Goal: Complete application form

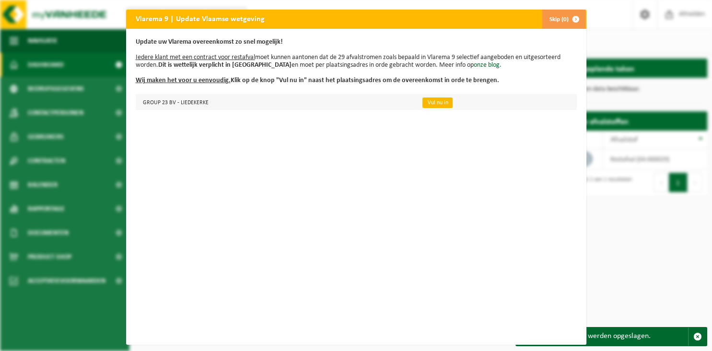
click at [433, 104] on link "Vul nu in" at bounding box center [438, 102] width 30 height 11
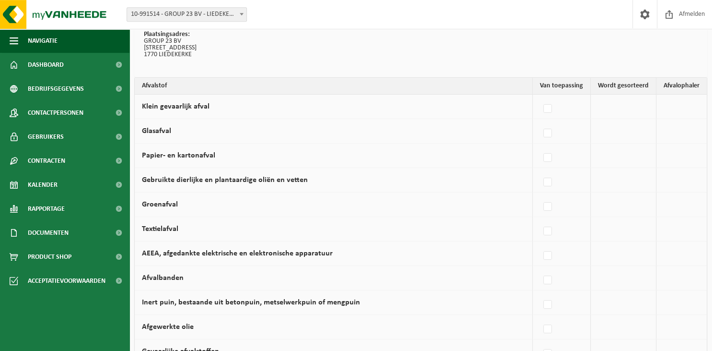
scroll to position [81, 0]
click at [686, 94] on td "Vanheede Environmental Logistics Concullega Containerpark Gemeentelijke ophalin…" at bounding box center [682, 106] width 50 height 24
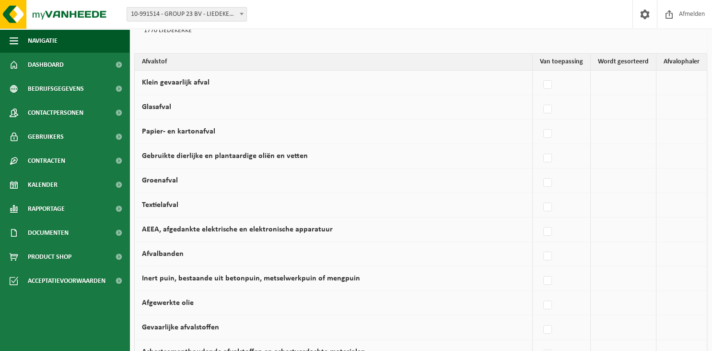
scroll to position [106, 0]
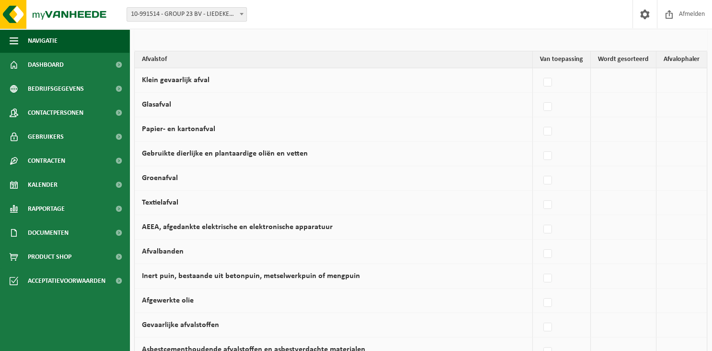
click at [607, 93] on td at bounding box center [624, 105] width 66 height 24
click at [686, 72] on td "Vanheede Environmental Logistics Concullega Containerpark Gemeentelijke ophalin…" at bounding box center [682, 80] width 50 height 24
click at [551, 182] on label at bounding box center [548, 180] width 13 height 14
click at [540, 168] on input "Groenafval" at bounding box center [540, 168] width 0 height 0
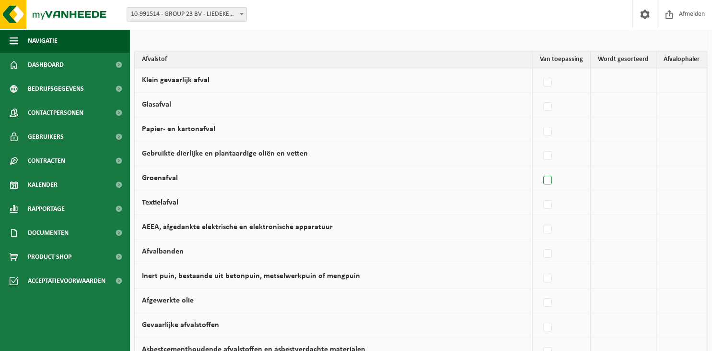
checkbox input "true"
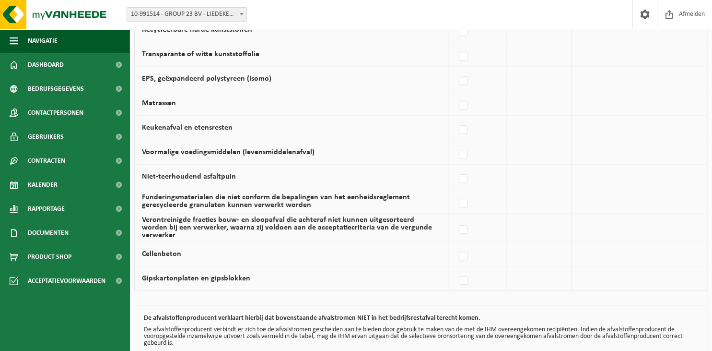
scroll to position [603, 0]
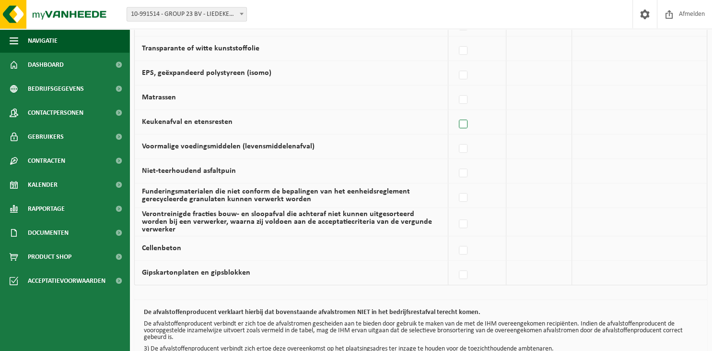
click at [465, 123] on label at bounding box center [463, 124] width 13 height 14
click at [456, 112] on input "Keukenafval en etensresten" at bounding box center [455, 112] width 0 height 0
checkbox input "true"
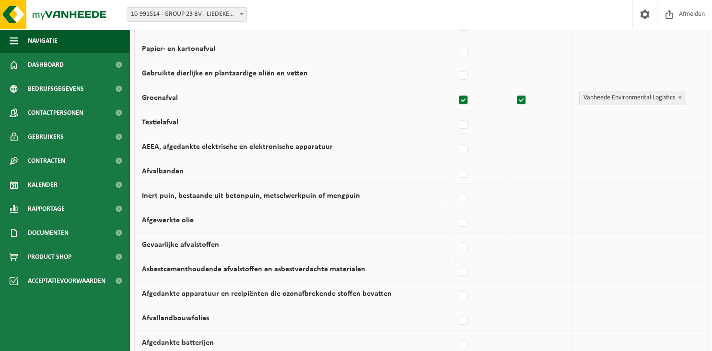
scroll to position [175, 0]
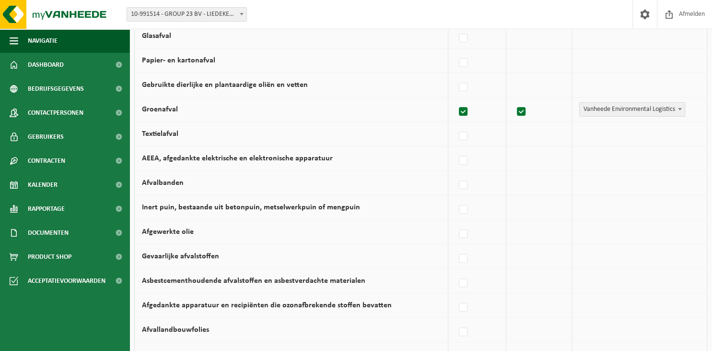
click at [467, 112] on label at bounding box center [463, 112] width 13 height 14
click at [456, 100] on input "Groenafval" at bounding box center [455, 99] width 0 height 0
checkbox input "false"
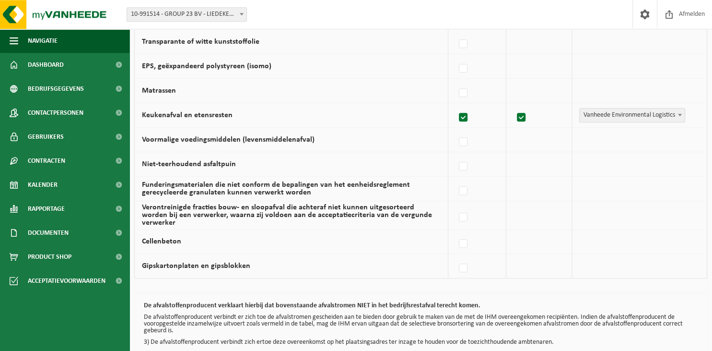
scroll to position [654, 0]
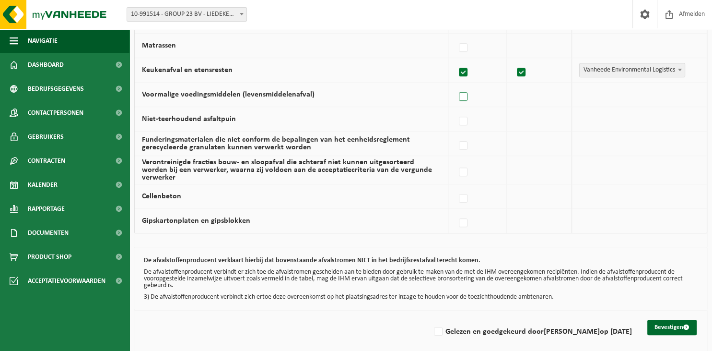
click at [464, 95] on label at bounding box center [463, 97] width 13 height 14
click at [456, 85] on input "Voormalige voedingsmiddelen (levensmiddelenafval)" at bounding box center [455, 84] width 0 height 0
checkbox input "true"
click at [682, 320] on button "Bevestigen" at bounding box center [672, 326] width 49 height 15
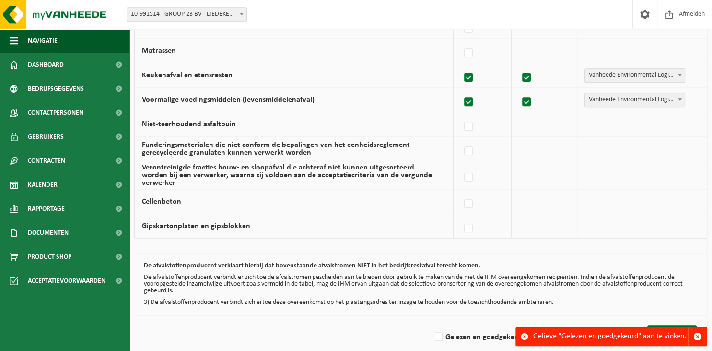
scroll to position [654, 0]
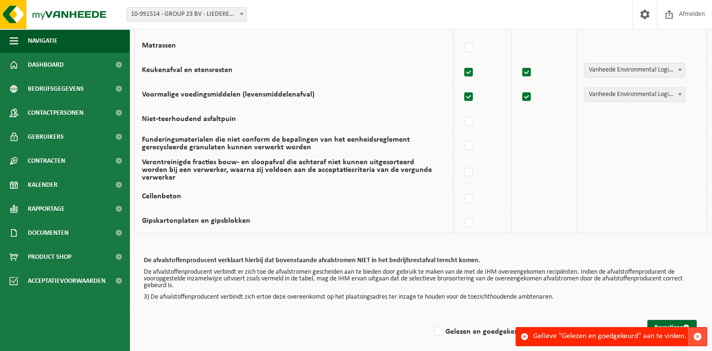
click at [697, 338] on span "button" at bounding box center [698, 336] width 9 height 9
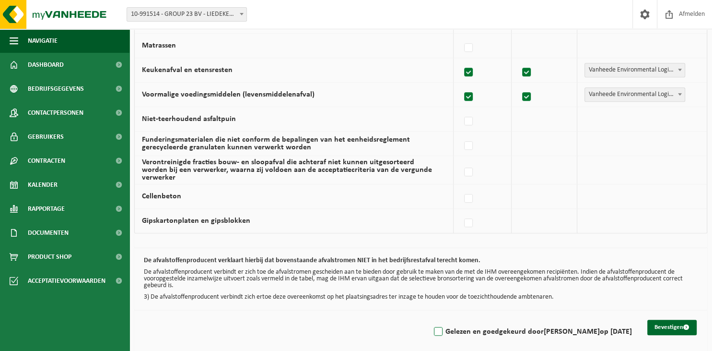
click at [448, 325] on label "Gelezen en goedgekeurd door SAFAK KILIC op 28/08/25" at bounding box center [532, 331] width 200 height 14
click at [431, 319] on input "Gelezen en goedgekeurd door SAFAK KILIC op 28/08/25" at bounding box center [430, 319] width 0 height 0
checkbox input "true"
click at [659, 319] on button "Bevestigen" at bounding box center [672, 326] width 49 height 15
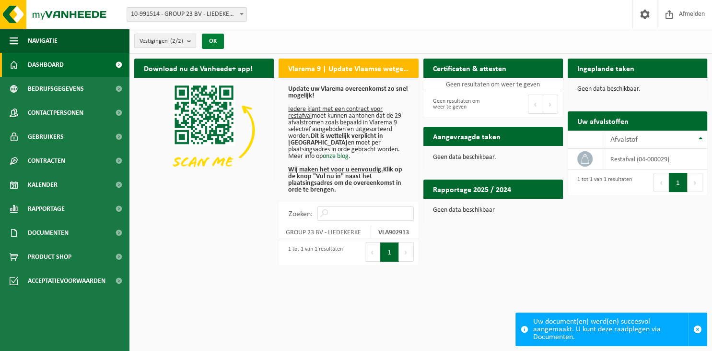
click at [223, 45] on button "OK" at bounding box center [213, 41] width 22 height 15
click at [191, 42] on b "submit" at bounding box center [191, 40] width 9 height 13
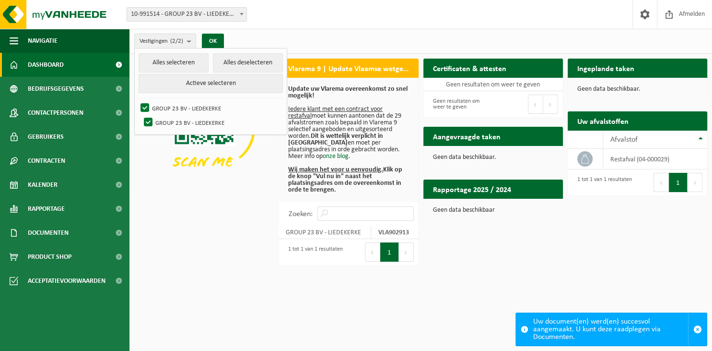
click at [210, 196] on div "Download nu de Vanheede+ app! Verberg Vlarema 9 | Update Vlaamse wetgeving Upda…" at bounding box center [421, 162] width 578 height 216
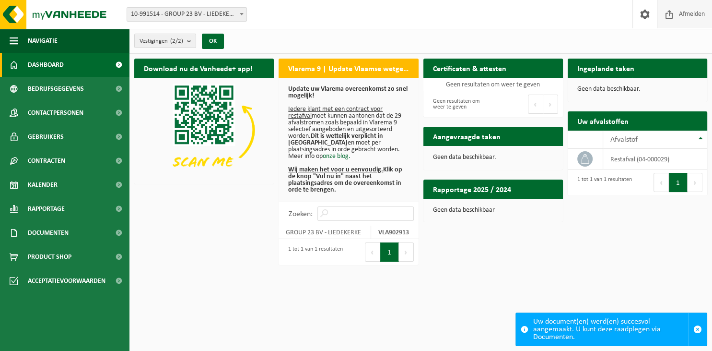
click at [689, 16] on span "Afmelden" at bounding box center [692, 14] width 31 height 28
